Goal: Use online tool/utility: Utilize a website feature to perform a specific function

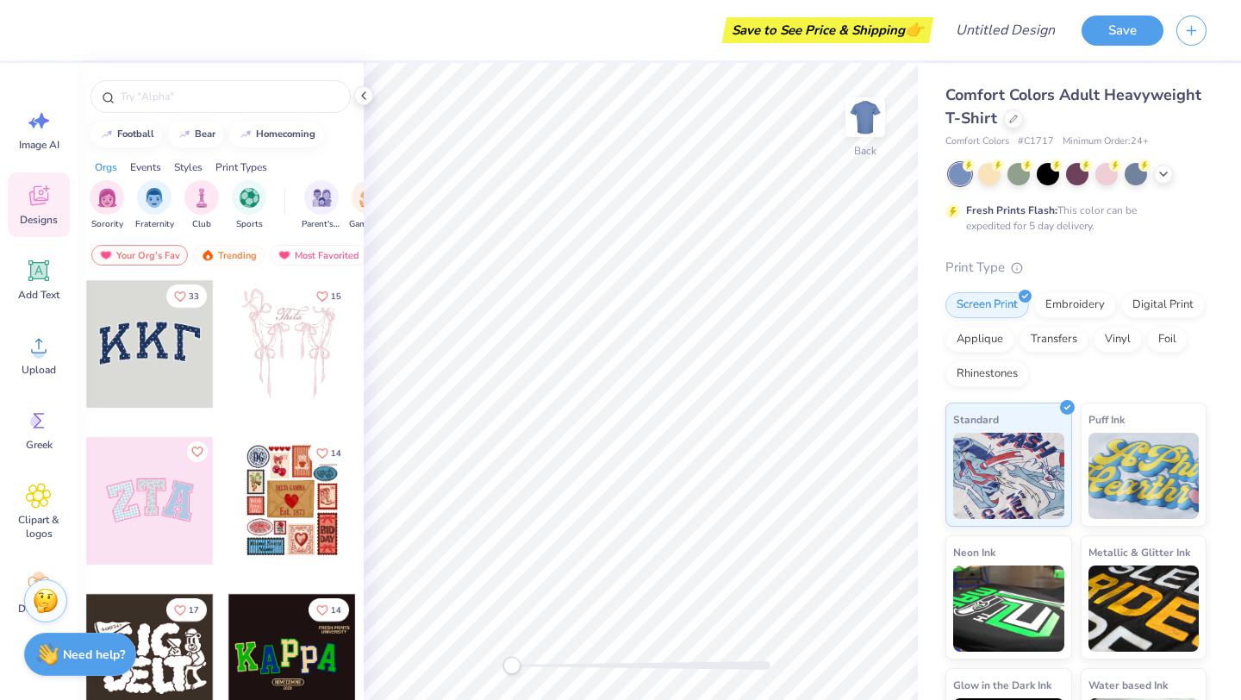
click at [1175, 181] on div at bounding box center [1078, 174] width 258 height 22
click at [1163, 177] on icon at bounding box center [1164, 172] width 14 height 14
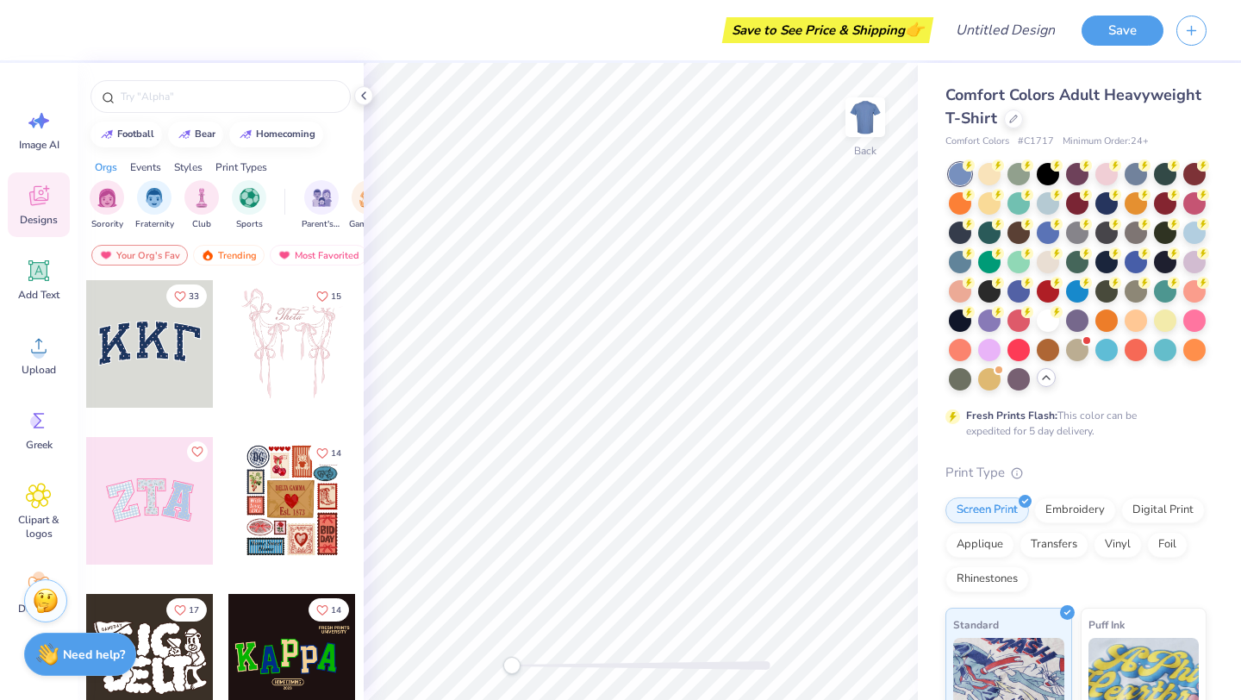
click at [1041, 382] on icon at bounding box center [1047, 378] width 14 height 14
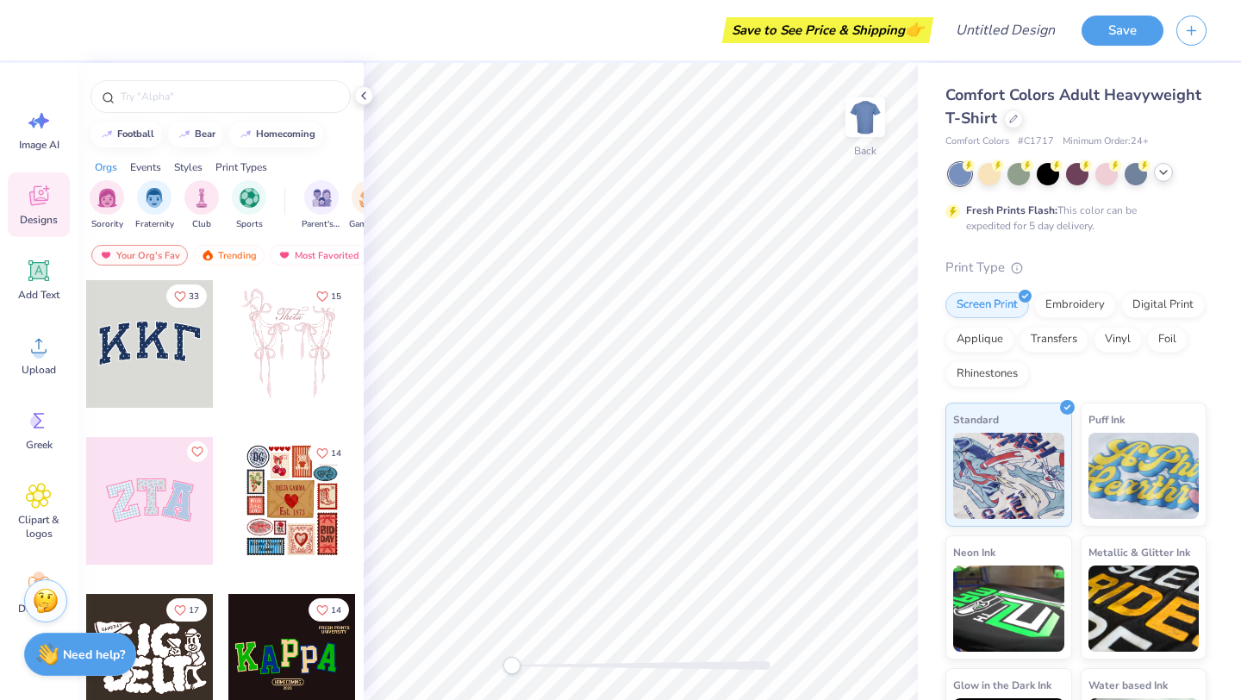
click at [1168, 178] on icon at bounding box center [1164, 172] width 14 height 14
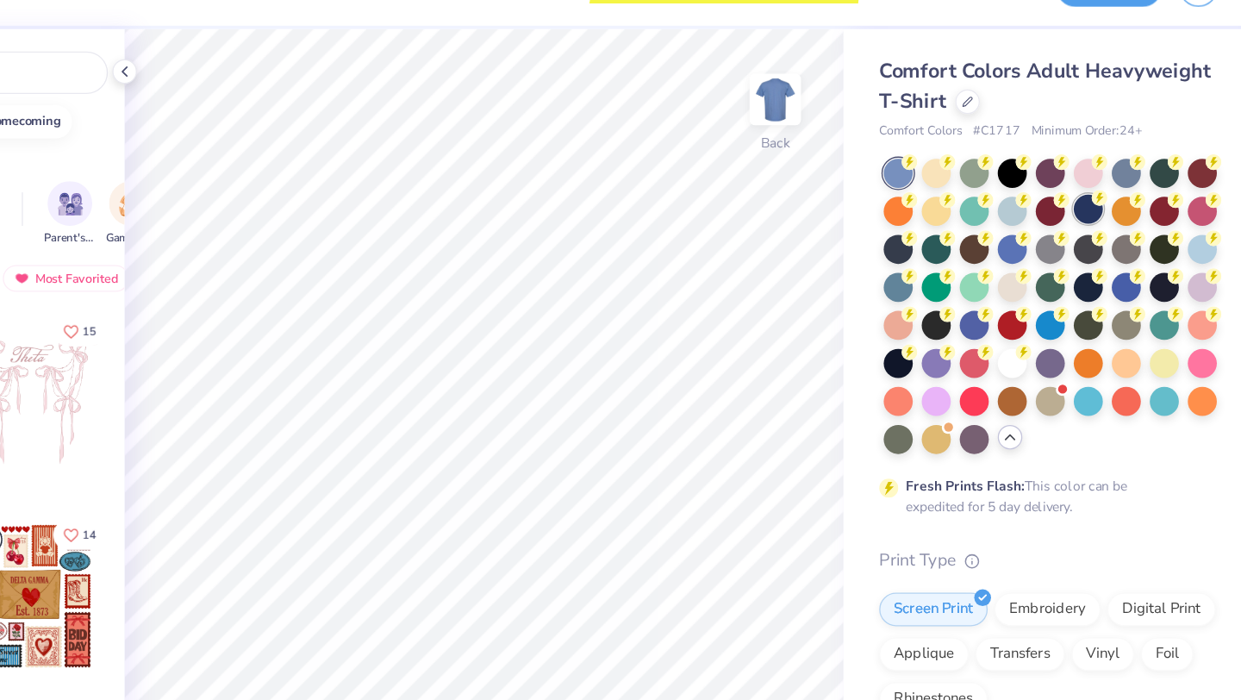
click at [1103, 206] on div at bounding box center [1107, 201] width 22 height 22
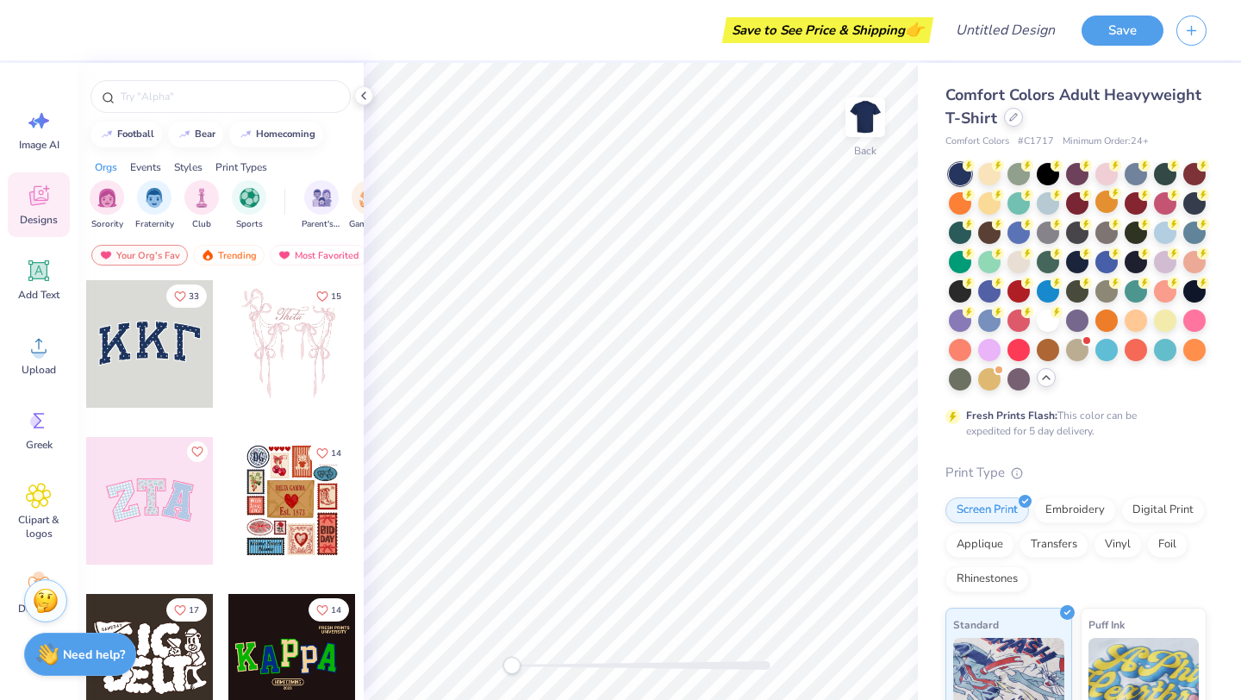
click at [1007, 119] on div at bounding box center [1013, 117] width 19 height 19
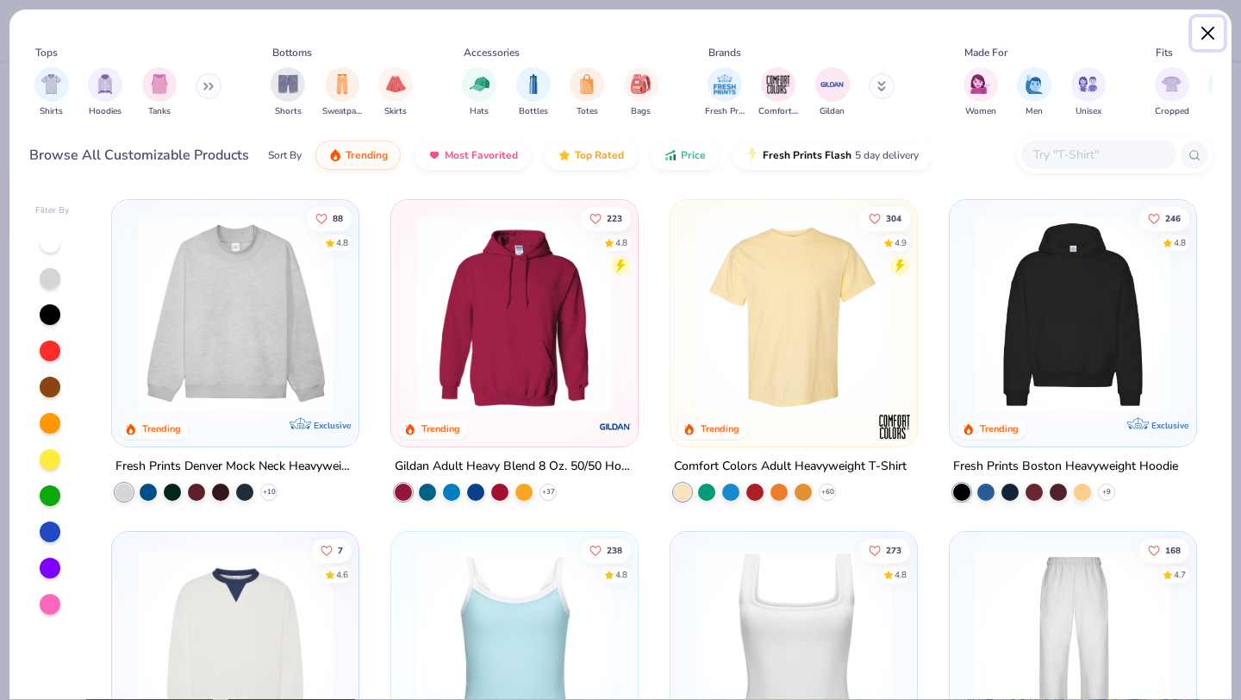
click at [1211, 38] on button "Close" at bounding box center [1208, 33] width 33 height 33
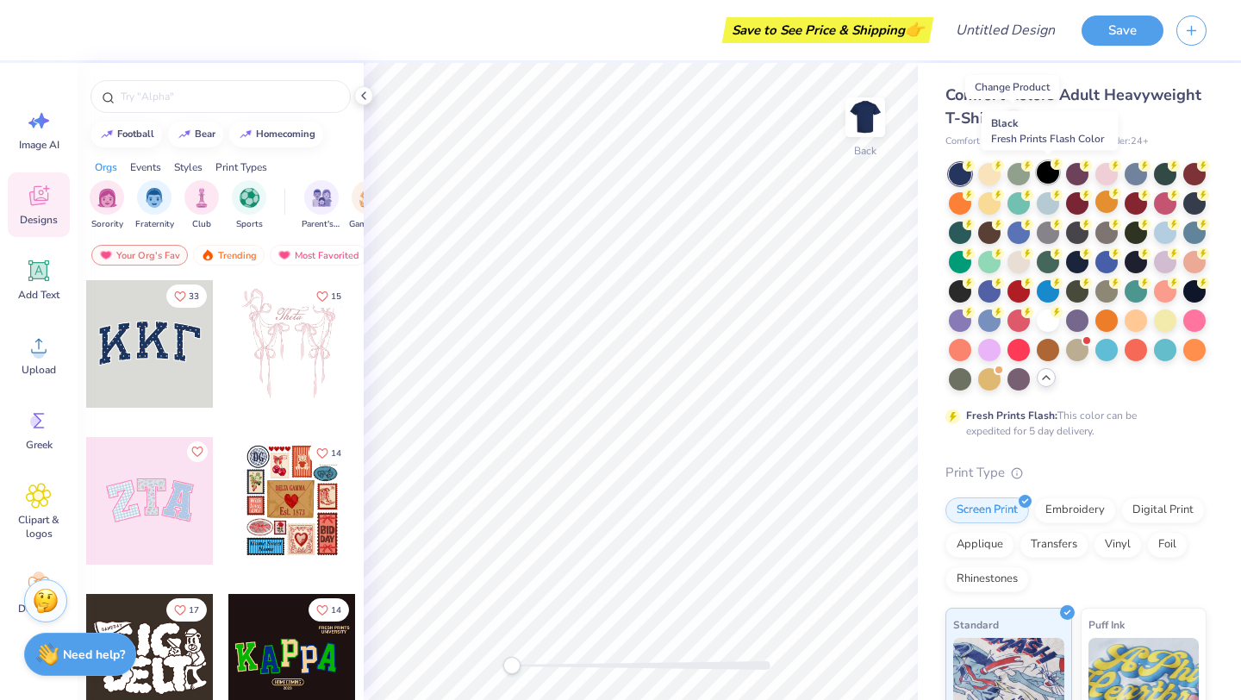
click at [1048, 173] on div at bounding box center [1048, 172] width 22 height 22
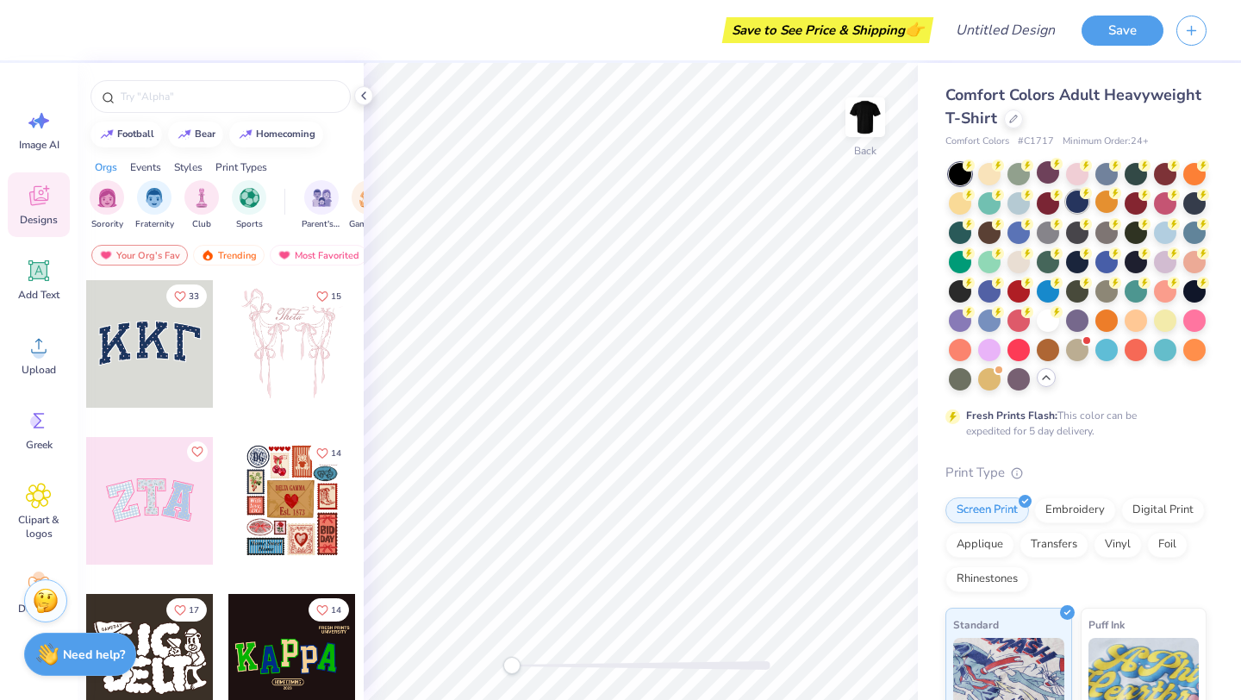
click at [1069, 200] on div at bounding box center [1077, 201] width 22 height 22
click at [359, 93] on icon at bounding box center [364, 96] width 14 height 14
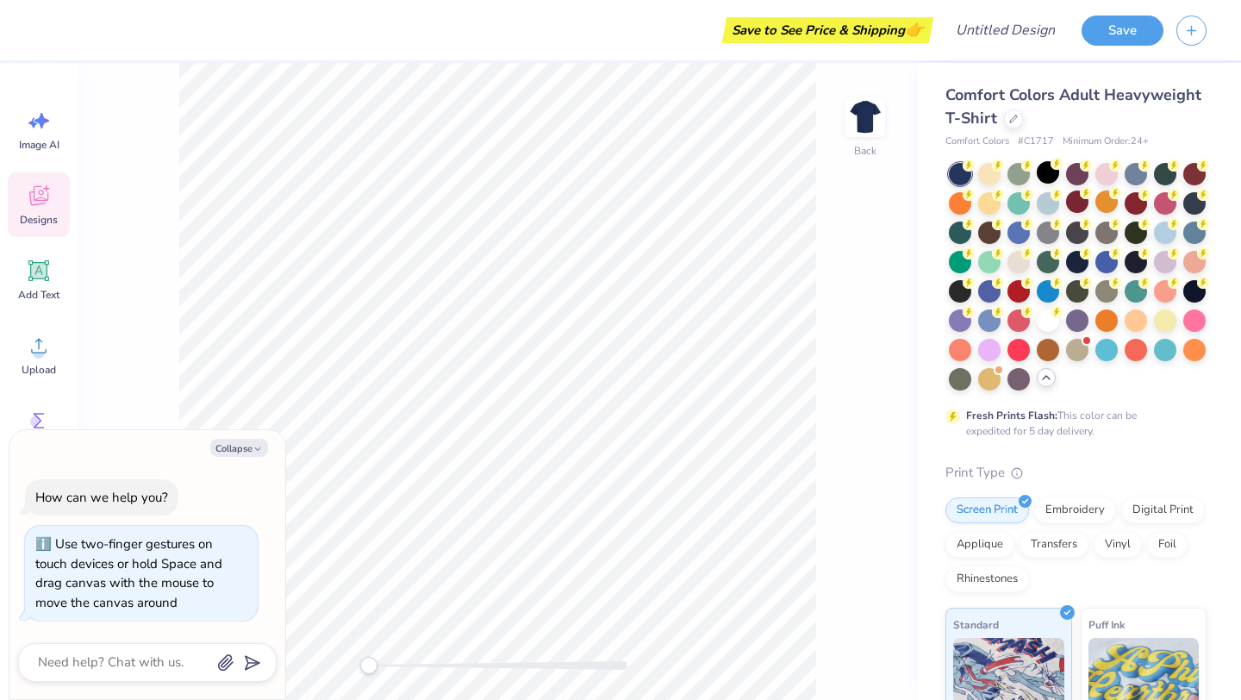
drag, startPoint x: 372, startPoint y: 661, endPoint x: 251, endPoint y: 656, distance: 120.8
click at [251, 656] on body "Save to See Price & Shipping 👉 Design Title Save Image AI Designs Add Text Uplo…" at bounding box center [620, 350] width 1241 height 700
click at [1131, 250] on div at bounding box center [1136, 260] width 22 height 22
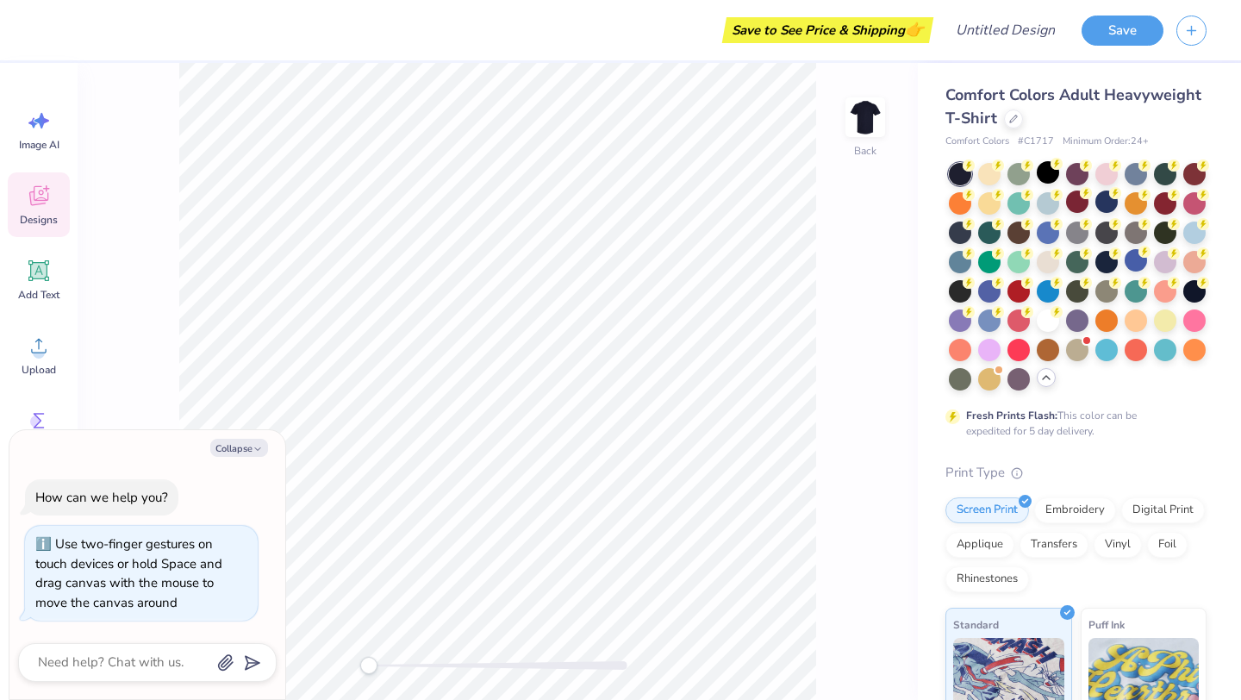
click at [1108, 210] on div at bounding box center [1107, 201] width 22 height 22
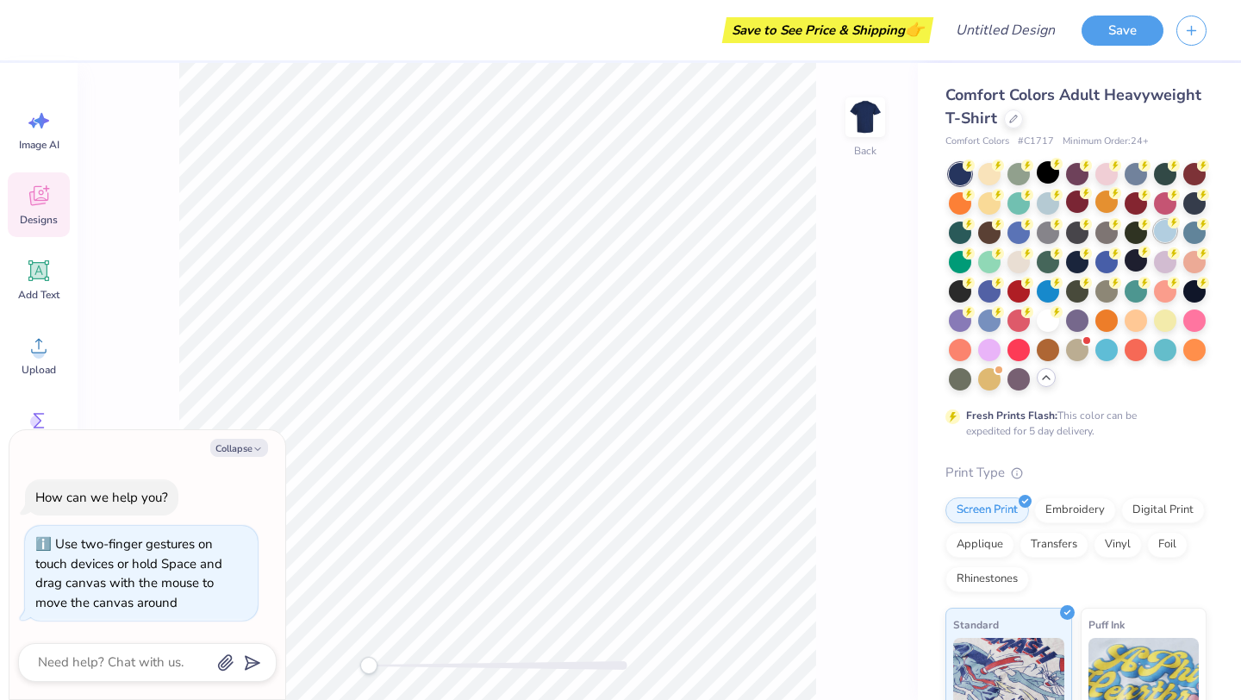
click at [1176, 227] on circle at bounding box center [1174, 222] width 12 height 12
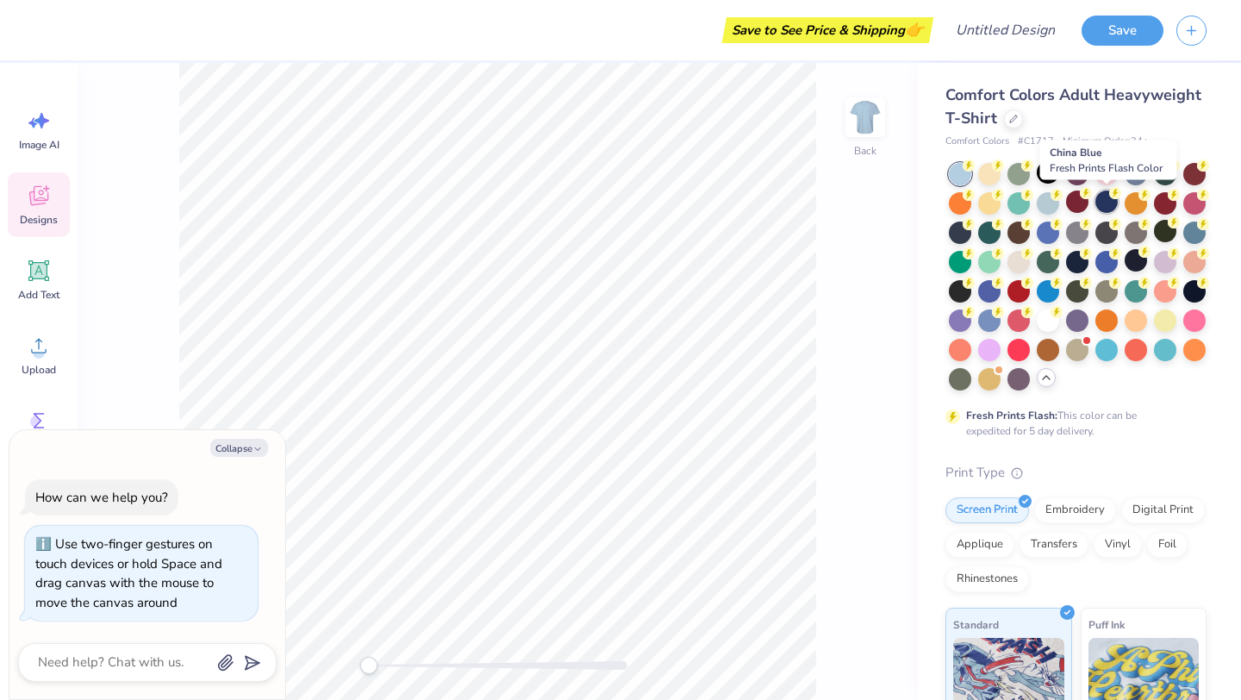
click at [1105, 205] on div at bounding box center [1107, 201] width 22 height 22
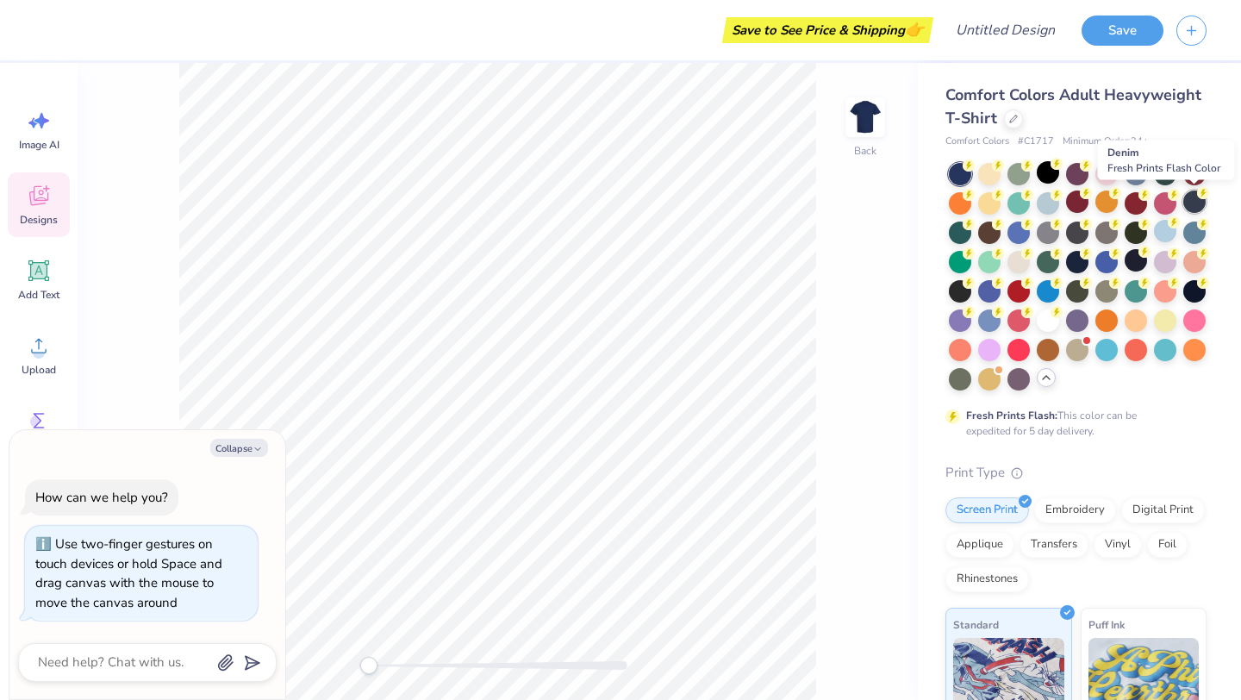
click at [1197, 203] on div at bounding box center [1194, 201] width 22 height 22
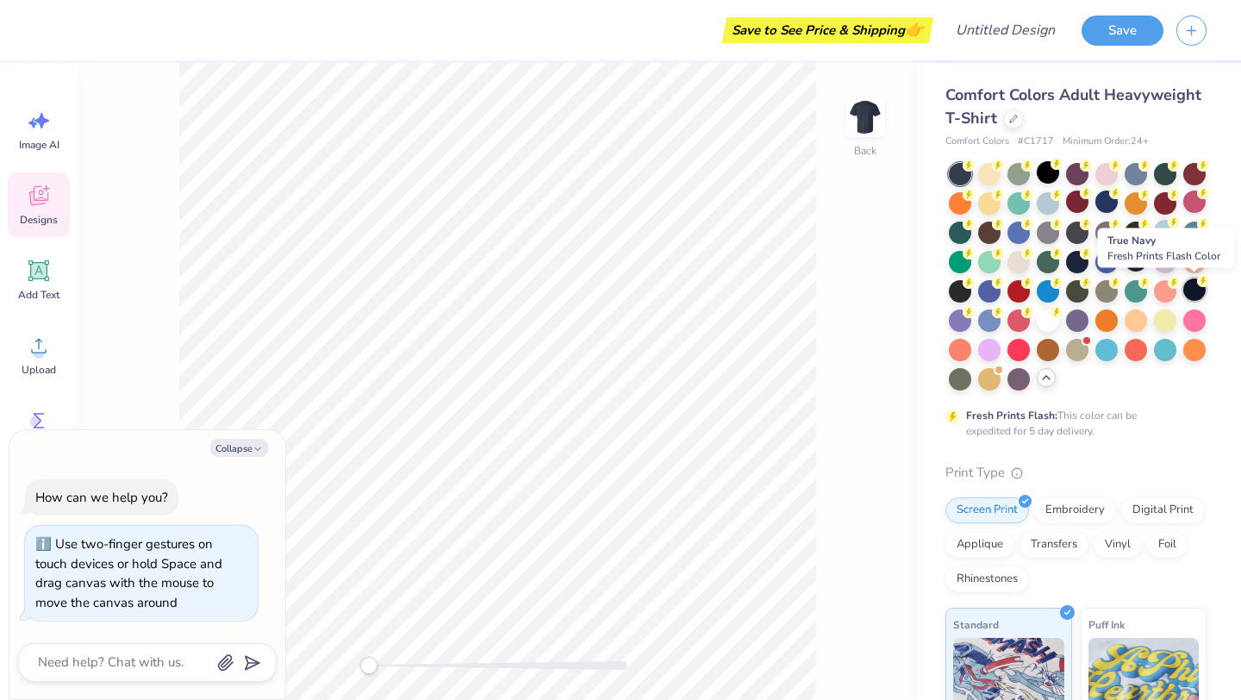
click at [1194, 291] on div at bounding box center [1194, 289] width 22 height 22
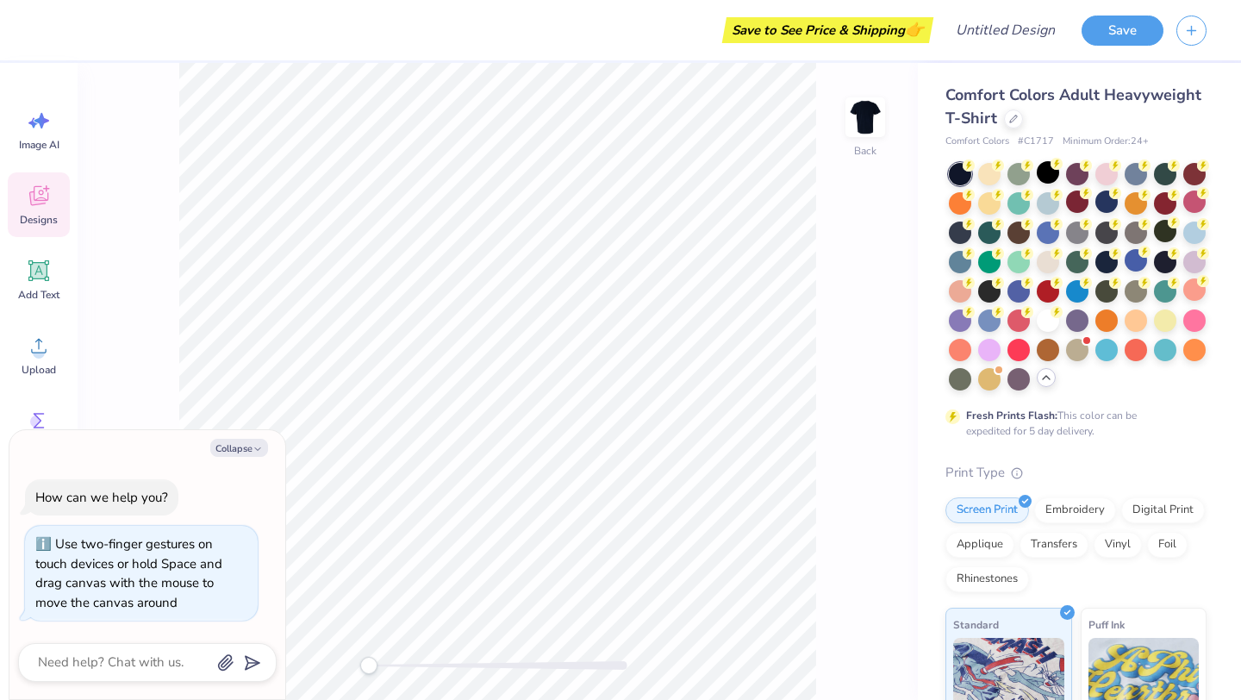
click at [946, 177] on div at bounding box center [1076, 277] width 261 height 228
click at [965, 172] on div at bounding box center [960, 174] width 22 height 22
click at [230, 450] on button "Collapse" at bounding box center [239, 448] width 58 height 18
type textarea "x"
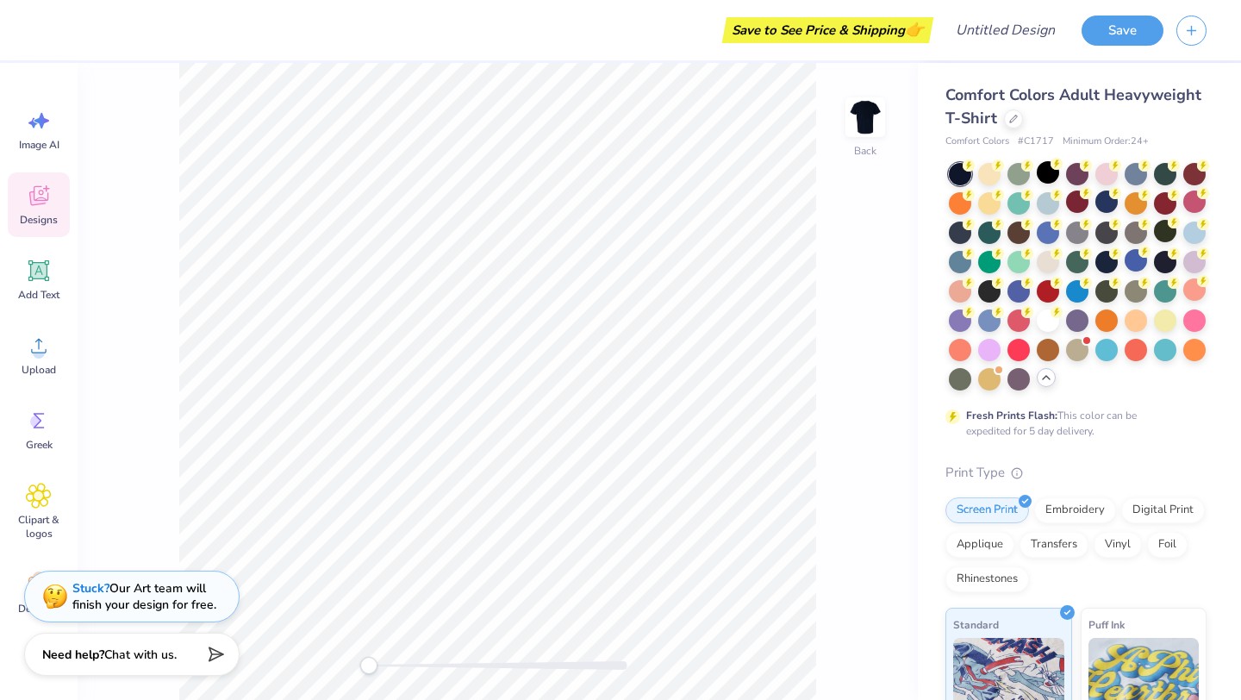
click at [966, 175] on div at bounding box center [960, 174] width 22 height 22
click at [1102, 209] on div at bounding box center [1107, 201] width 22 height 22
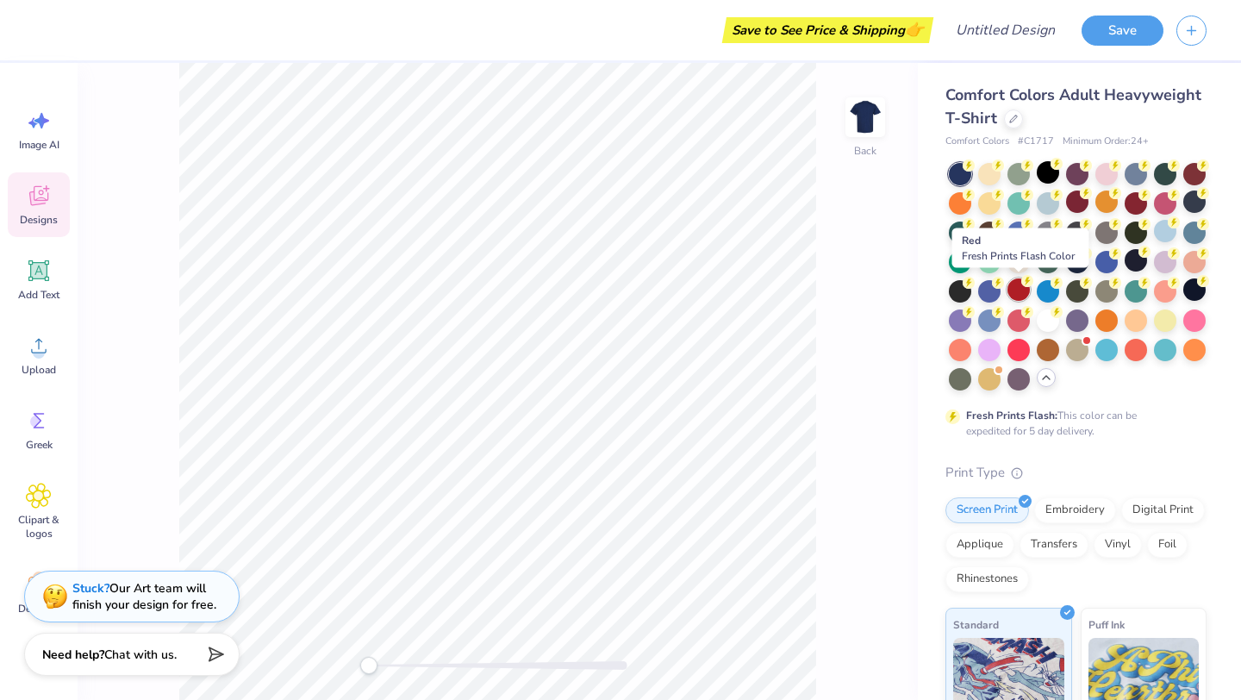
click at [1021, 291] on div at bounding box center [1019, 289] width 22 height 22
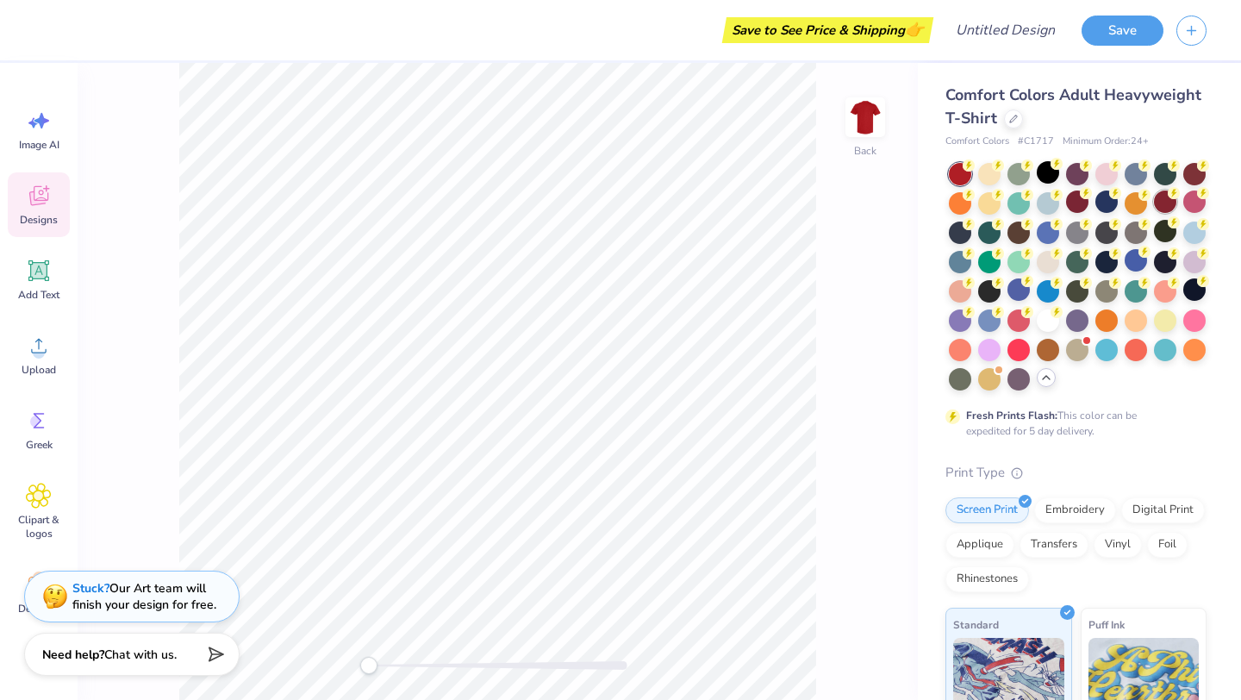
click at [1158, 207] on div at bounding box center [1165, 201] width 22 height 22
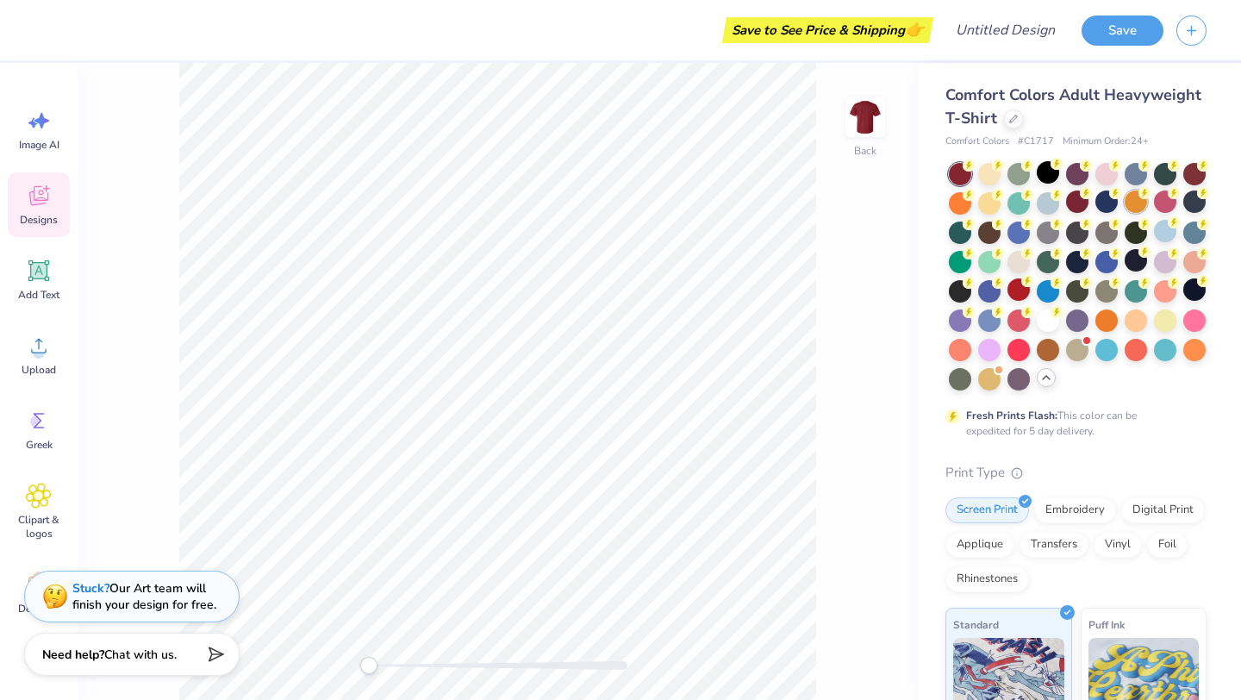
click at [1140, 200] on div at bounding box center [1136, 201] width 22 height 22
click at [962, 198] on div at bounding box center [960, 201] width 22 height 22
click at [1111, 317] on div at bounding box center [1107, 319] width 22 height 22
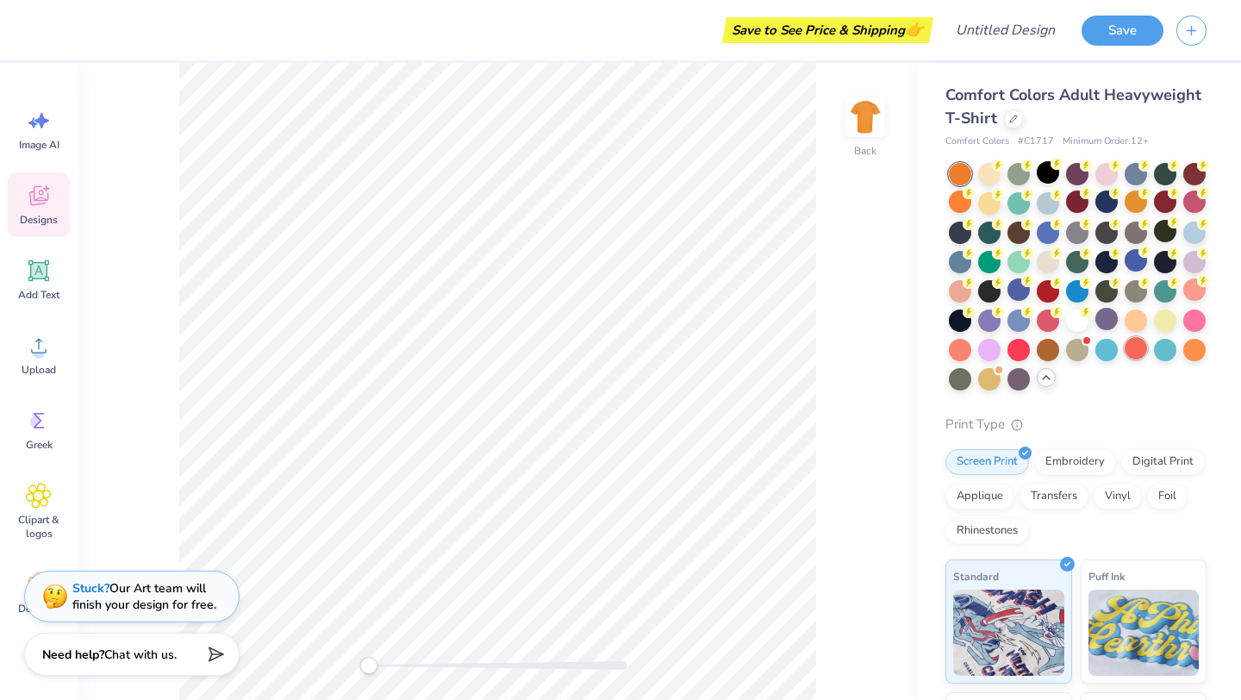
click at [1142, 347] on div at bounding box center [1136, 348] width 22 height 22
click at [1198, 340] on div at bounding box center [1194, 348] width 22 height 22
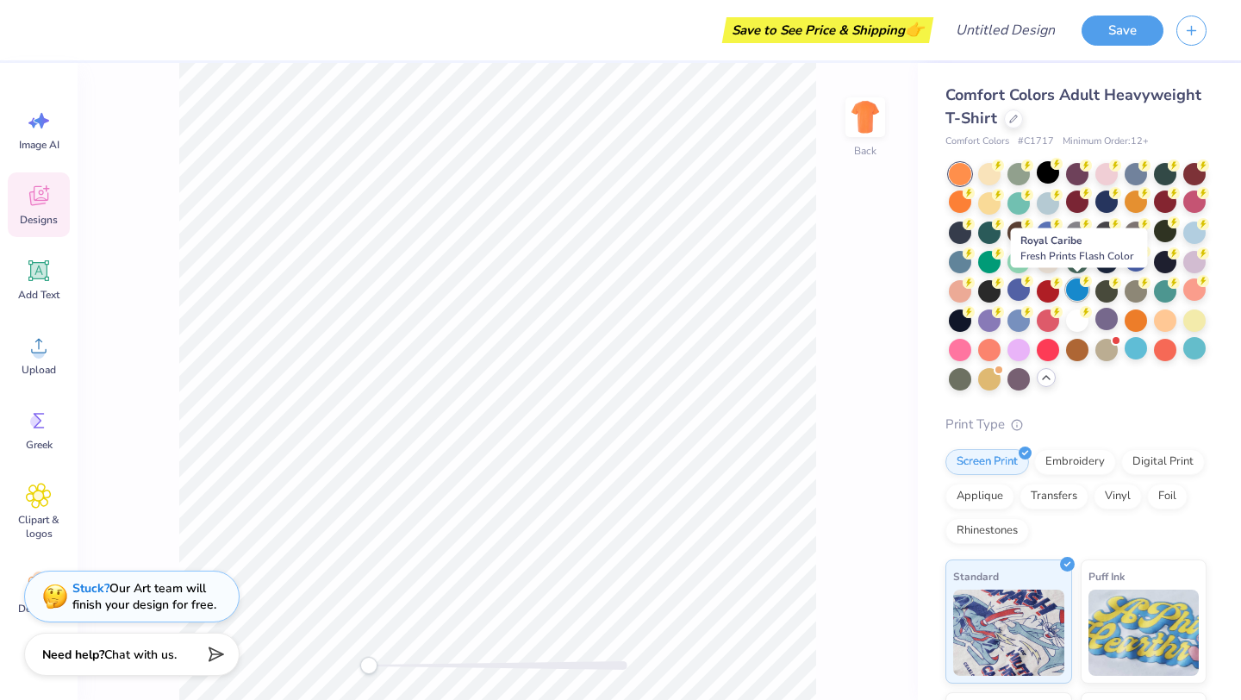
click at [1083, 291] on div at bounding box center [1077, 289] width 22 height 22
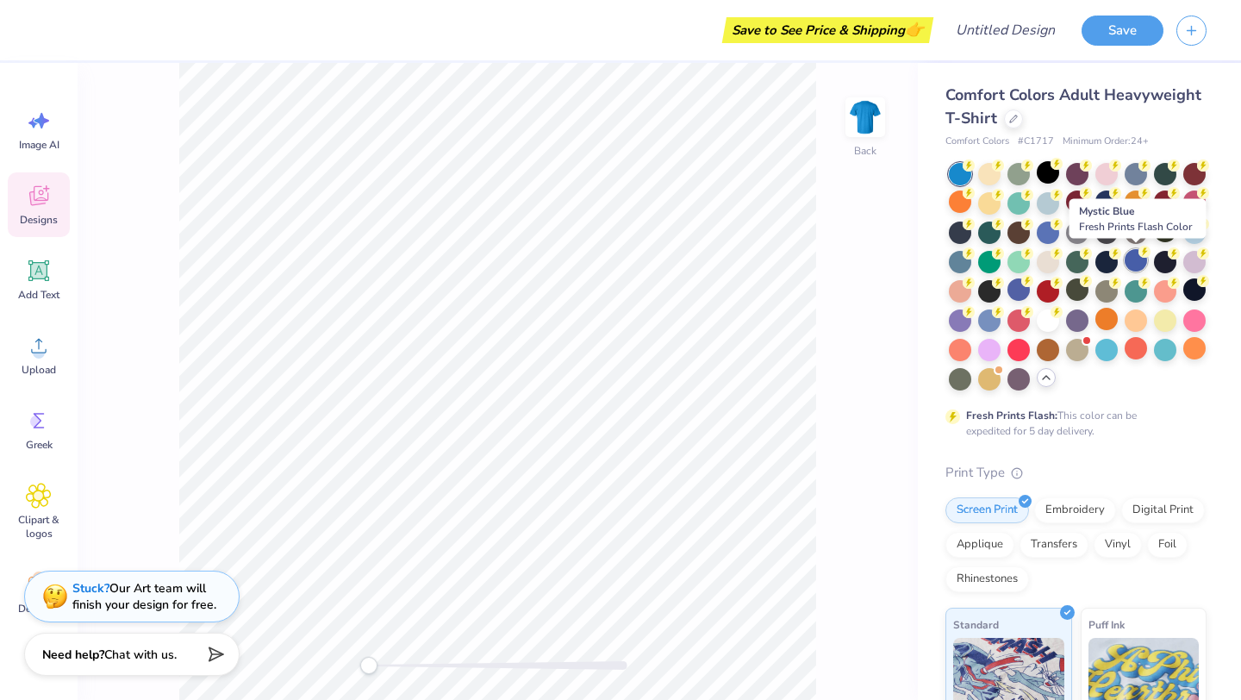
click at [1133, 268] on div at bounding box center [1136, 260] width 22 height 22
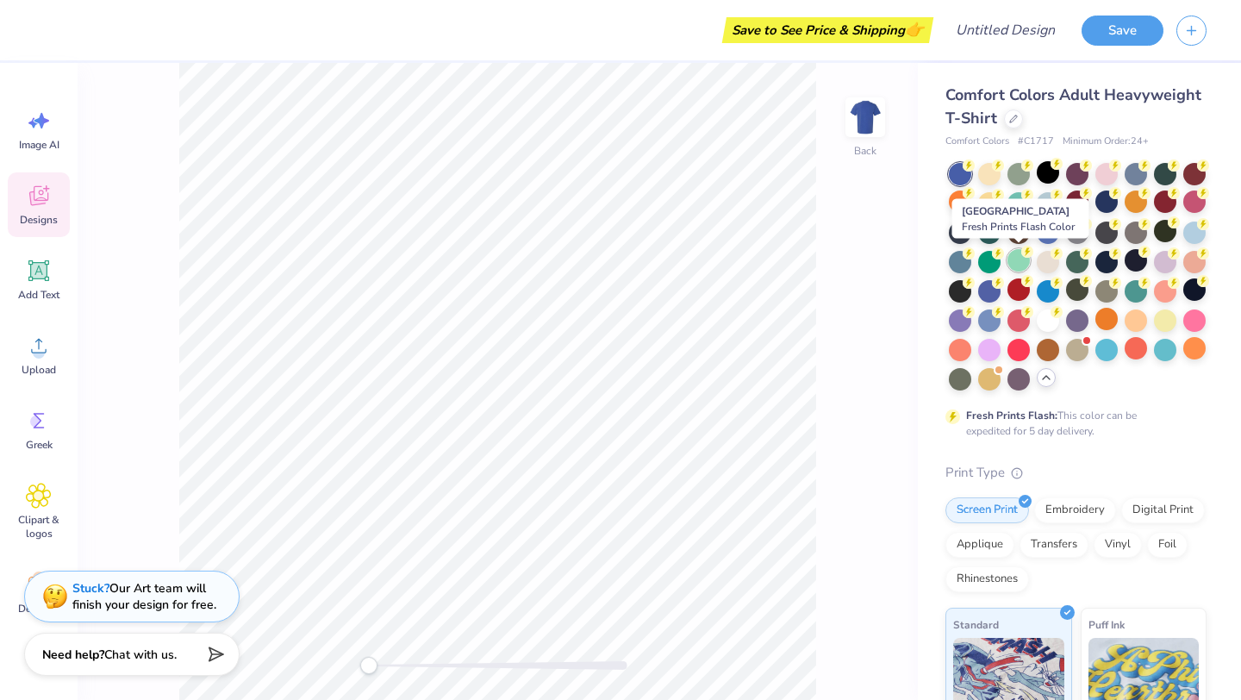
click at [1012, 259] on div at bounding box center [1019, 260] width 22 height 22
